Goal: Task Accomplishment & Management: Manage account settings

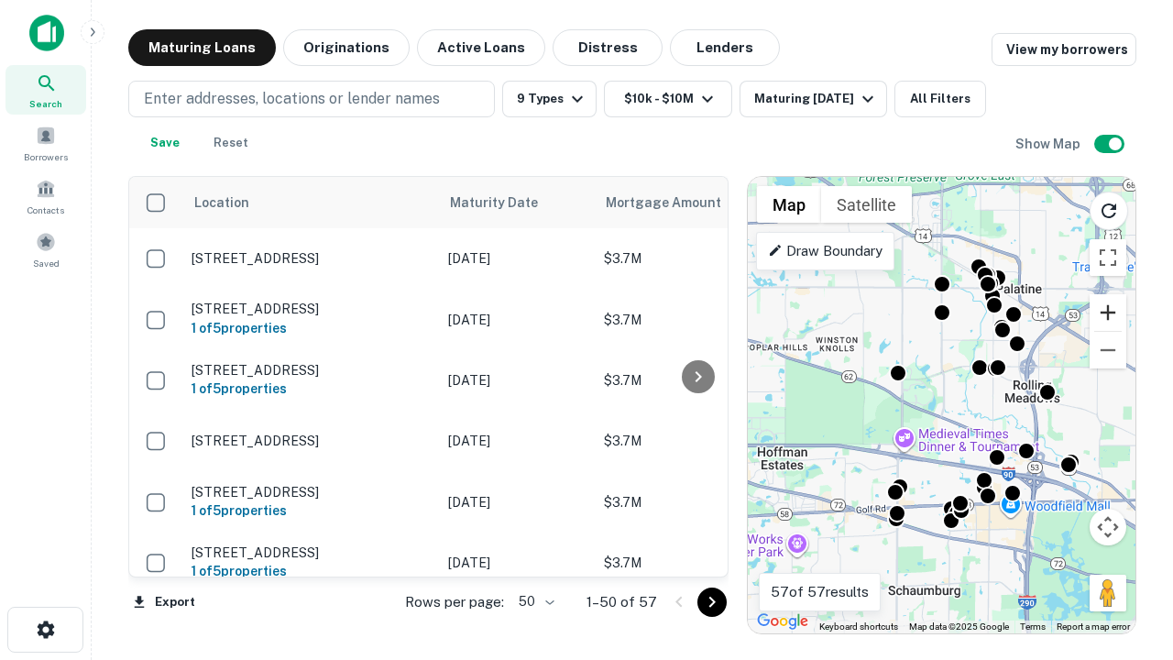
click at [1108, 313] on button "Zoom in" at bounding box center [1108, 312] width 37 height 37
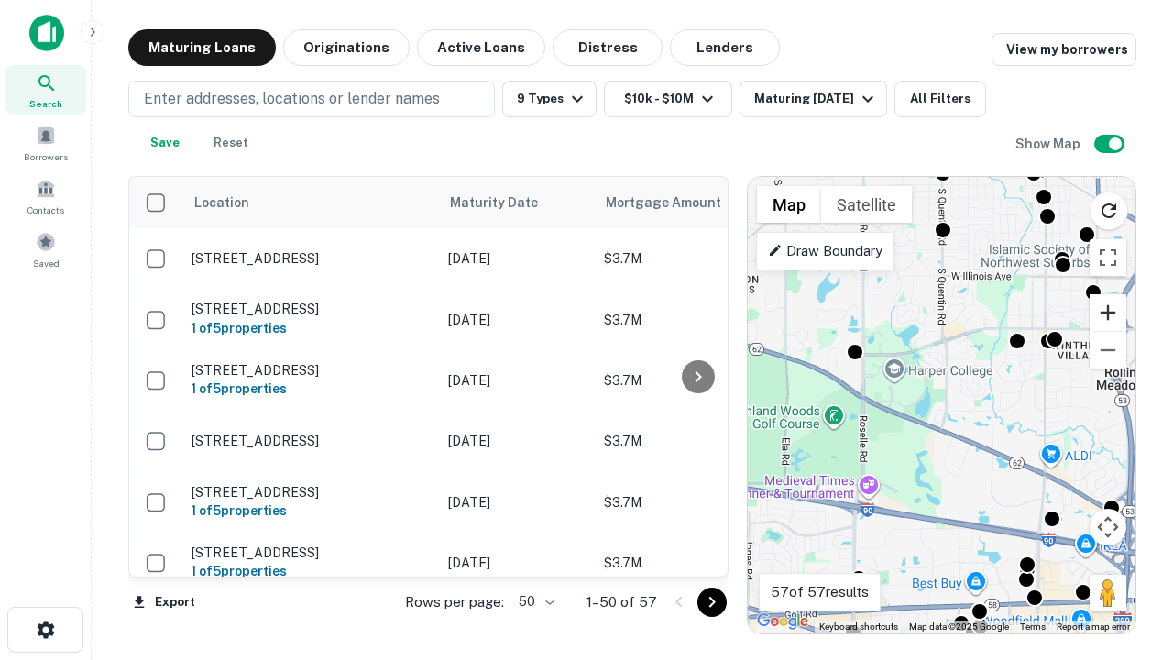
click at [1108, 313] on button "Zoom in" at bounding box center [1108, 312] width 37 height 37
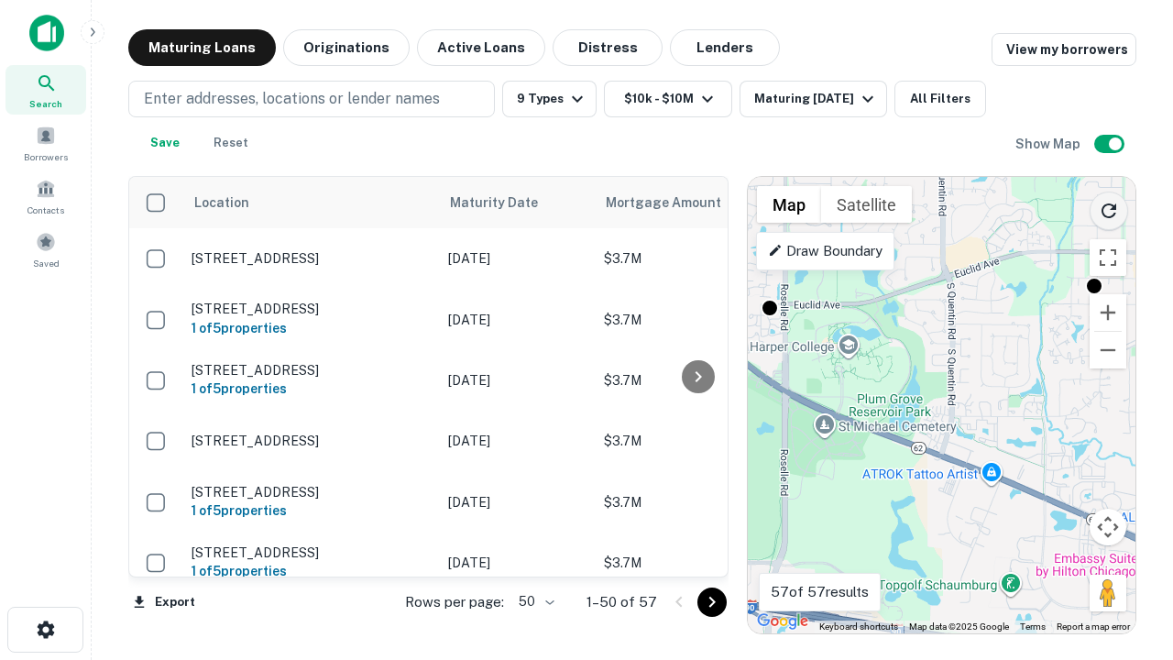
click at [1109, 207] on icon "Reload search area" at bounding box center [1109, 211] width 22 height 22
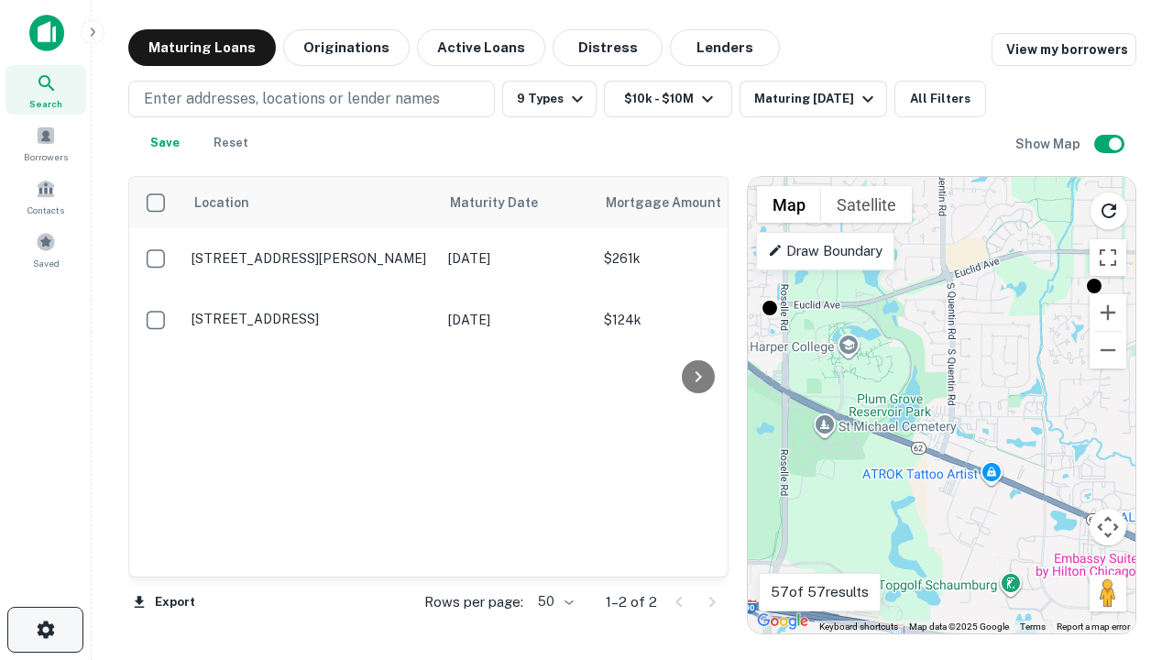
click at [45, 630] on icon "button" at bounding box center [46, 630] width 22 height 22
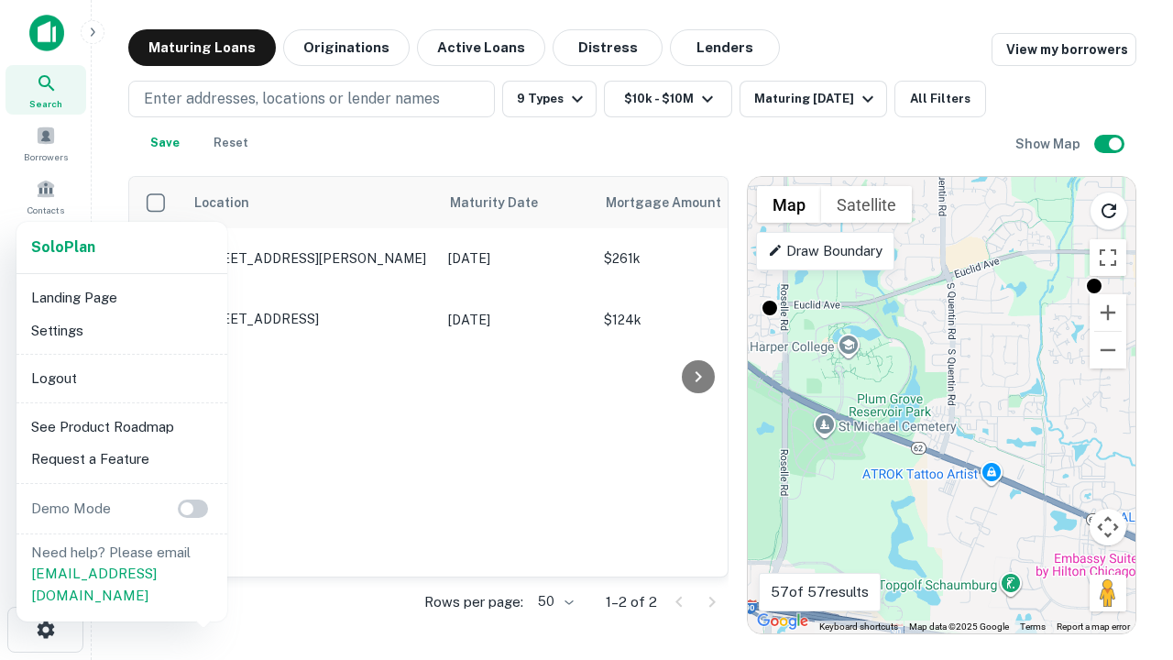
click at [121, 378] on li "Logout" at bounding box center [122, 378] width 196 height 33
